Goal: Task Accomplishment & Management: Complete application form

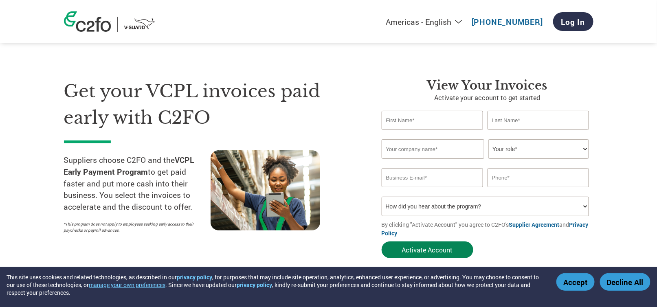
click at [438, 252] on button "Activate Account" at bounding box center [427, 249] width 92 height 17
type input "NIMISH"
click at [517, 121] on input "text" at bounding box center [538, 120] width 102 height 19
type input "MITTAL"
click at [443, 147] on input "text" at bounding box center [432, 149] width 103 height 20
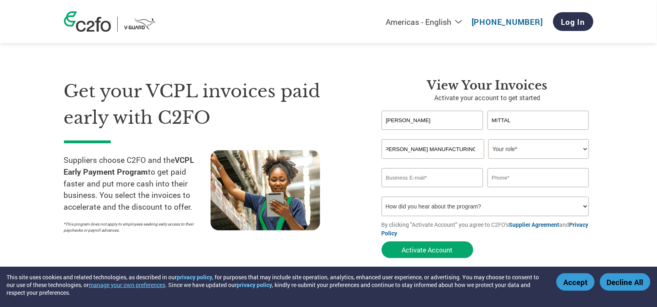
scroll to position [0, 7]
type input "VIJYA MANUFACTURING CO PVT LTD"
click at [569, 146] on select "Your role* CFO Controller Credit Manager Finance Director Treasurer CEO Preside…" at bounding box center [538, 149] width 101 height 20
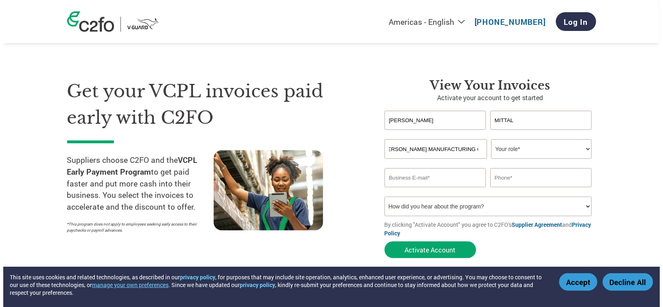
scroll to position [0, 0]
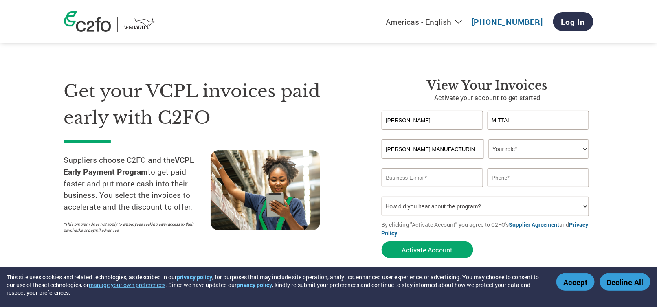
select select "OWNER_FOUNDER"
click at [488, 139] on select "Your role* CFO Controller Credit Manager Finance Director Treasurer CEO Preside…" at bounding box center [538, 149] width 101 height 20
click at [436, 177] on input "email" at bounding box center [432, 177] width 102 height 19
type input "V"
type input "vijya365@gmail.com"
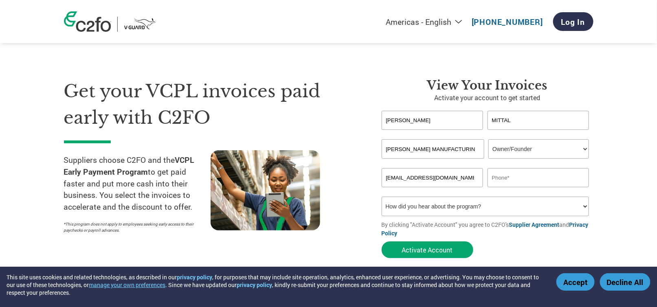
click at [531, 179] on input "text" at bounding box center [538, 177] width 102 height 19
type input "08588808268"
click at [582, 205] on select "How did you hear about the program? Received a letter Email Social Media Online…" at bounding box center [485, 207] width 208 height 20
select select "Email"
click at [381, 197] on select "How did you hear about the program? Received a letter Email Social Media Online…" at bounding box center [485, 207] width 208 height 20
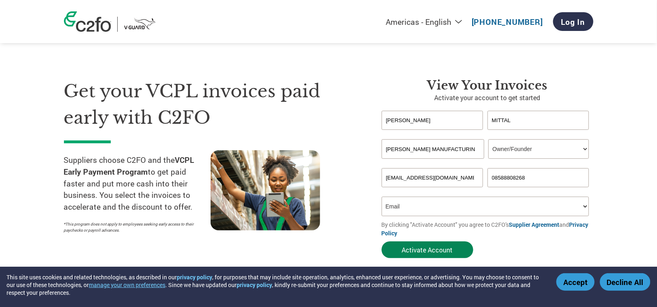
click at [414, 247] on button "Activate Account" at bounding box center [427, 249] width 92 height 17
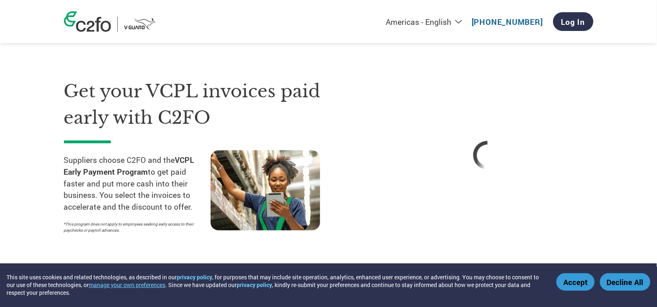
click at [582, 287] on button "Accept" at bounding box center [575, 282] width 38 height 18
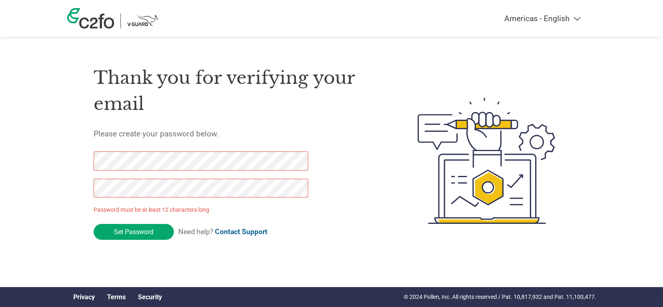
click at [351, 203] on div "Thank you for verifying your email Please create your password below. Password …" at bounding box center [237, 161] width 286 height 216
click at [118, 232] on input "Set Password" at bounding box center [134, 232] width 80 height 16
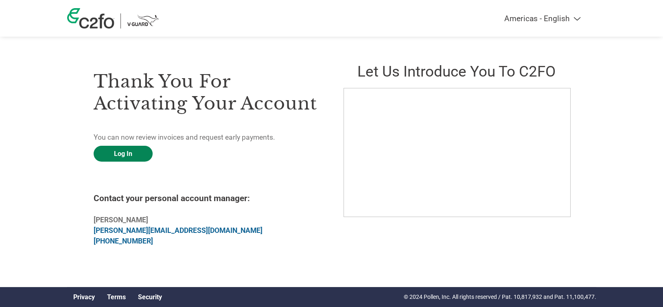
click at [132, 154] on link "Log In" at bounding box center [123, 154] width 59 height 16
